Goal: Task Accomplishment & Management: Manage account settings

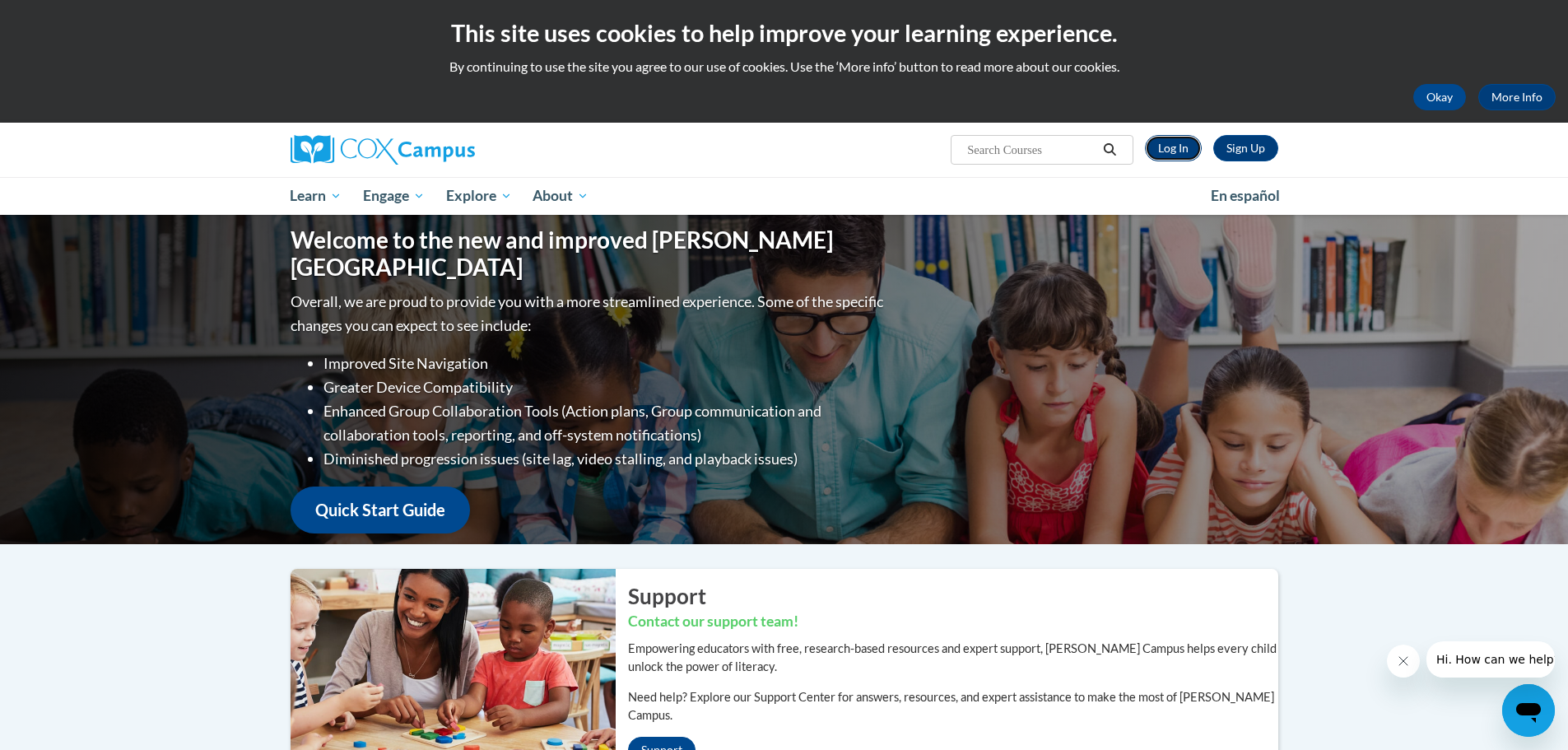
click at [1176, 153] on link "Log In" at bounding box center [1173, 149] width 57 height 26
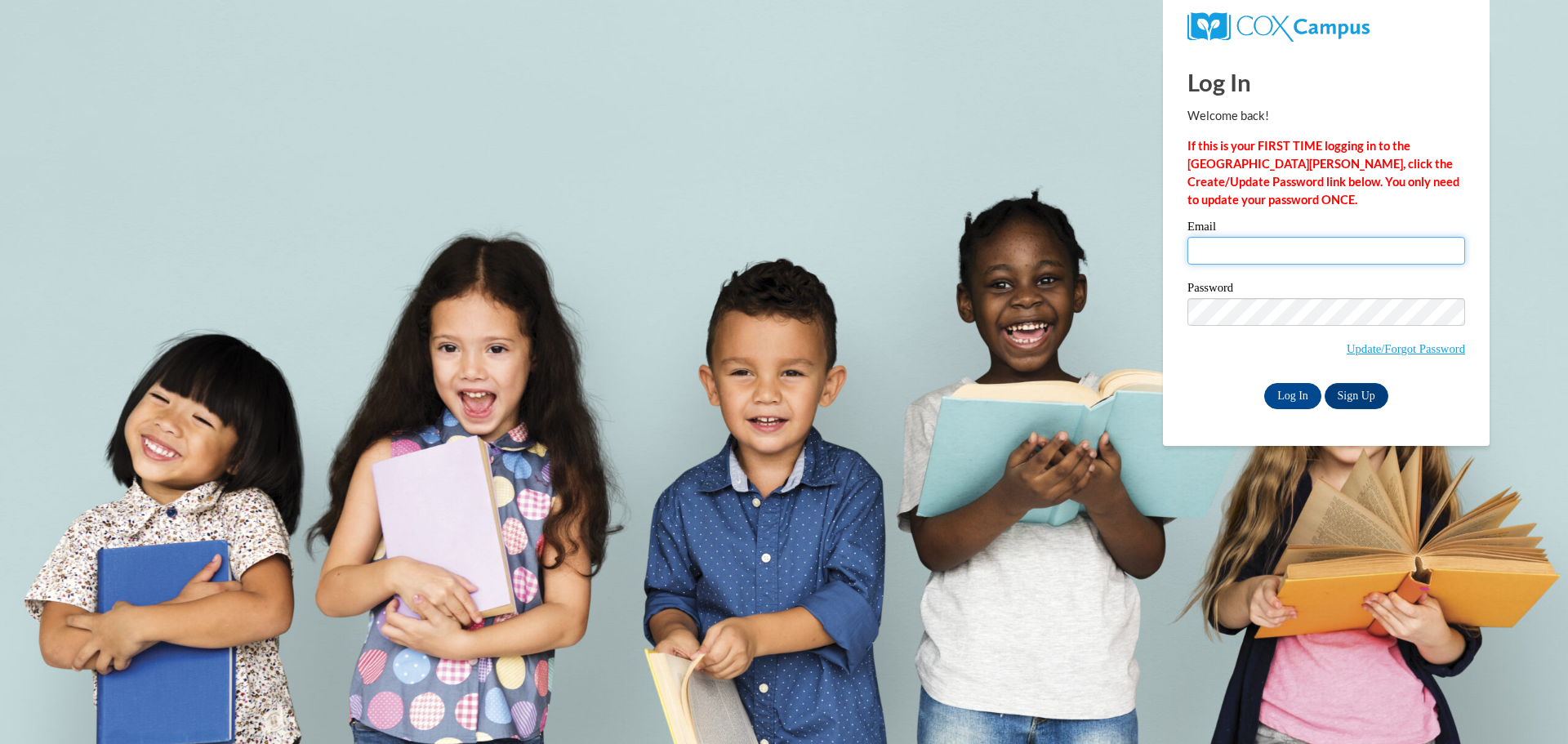
click at [1249, 254] on input "Email" at bounding box center [1327, 251] width 278 height 28
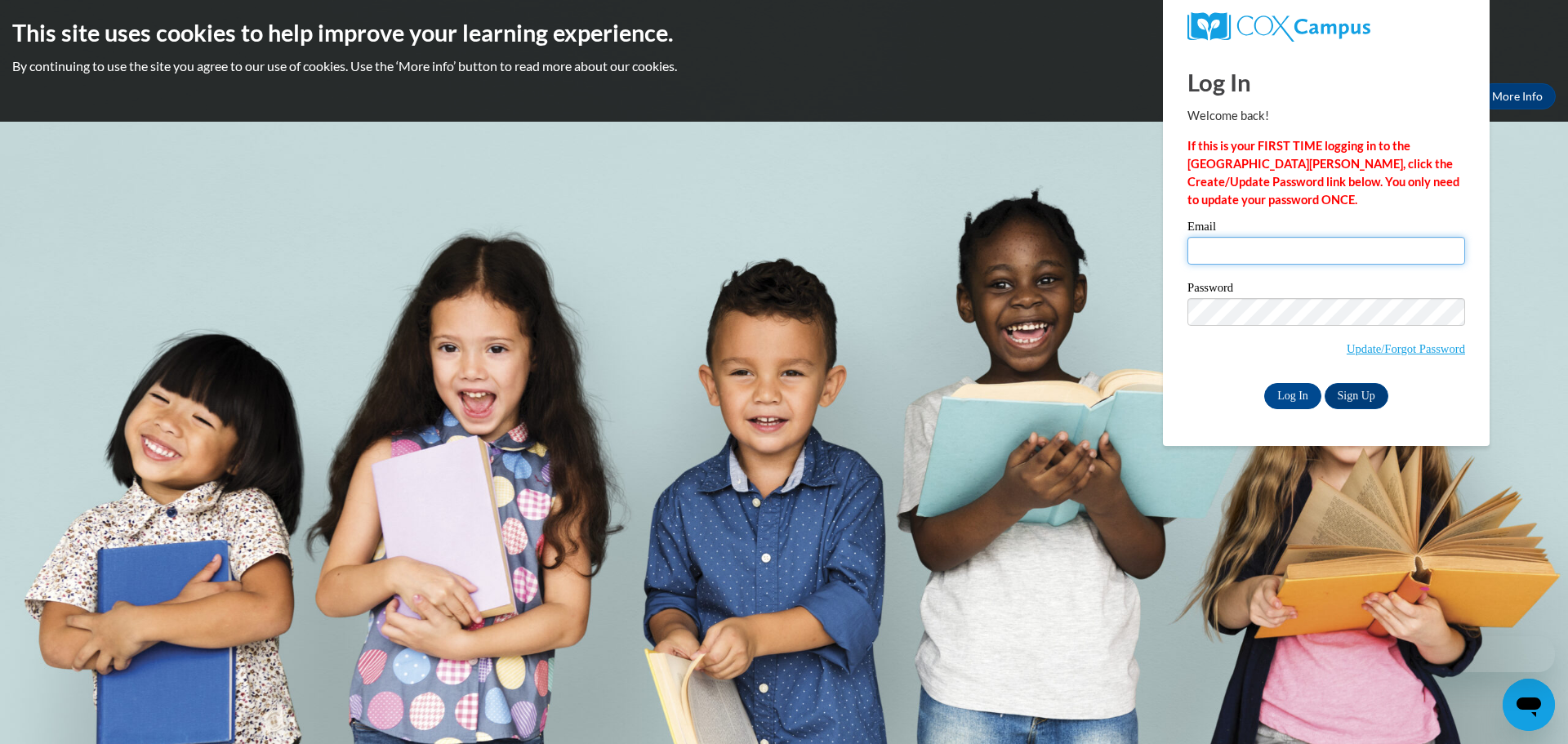
type input "[EMAIL_ADDRESS][DOMAIN_NAME]"
